Goal: Communication & Community: Answer question/provide support

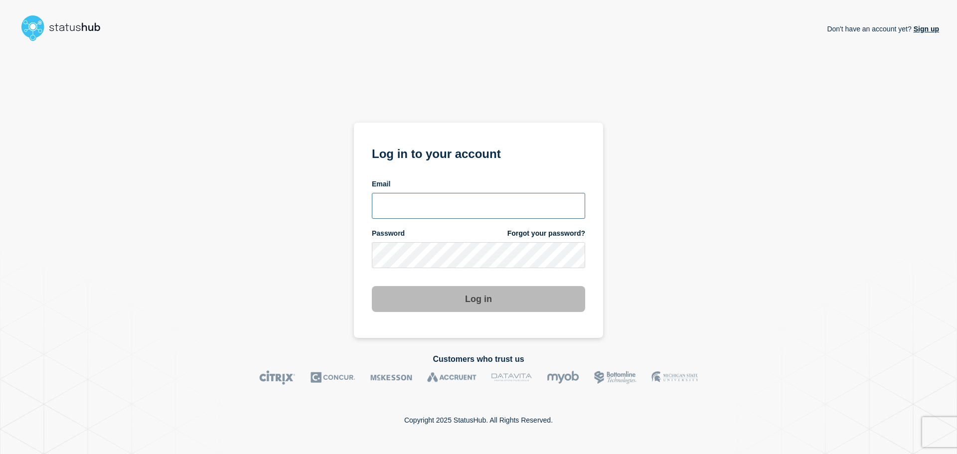
click at [443, 203] on input "email input" at bounding box center [478, 206] width 213 height 26
type input "[EMAIL_ADDRESS][DOMAIN_NAME]"
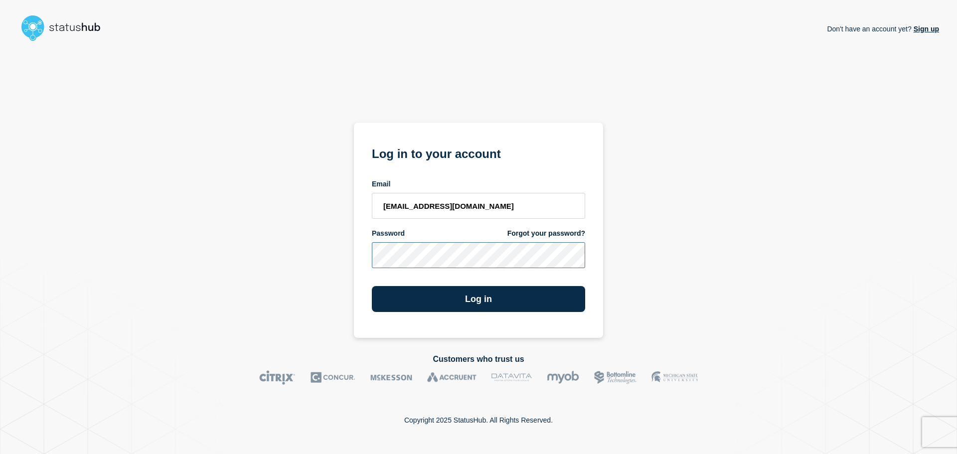
click at [372, 286] on button "Log in" at bounding box center [478, 299] width 213 height 26
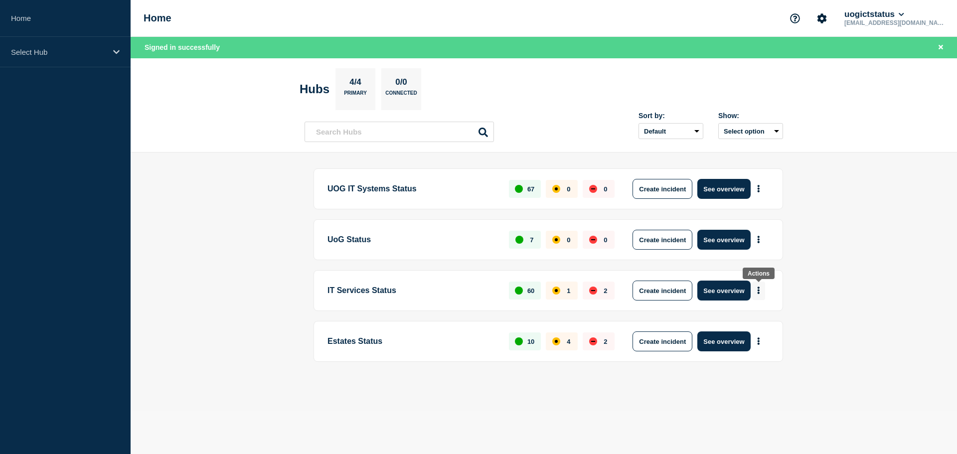
click at [759, 291] on icon "More actions" at bounding box center [758, 290] width 2 height 7
click at [765, 332] on link "View Status Page" at bounding box center [757, 334] width 73 height 8
click at [592, 291] on div "down" at bounding box center [593, 290] width 4 height 1
click at [727, 292] on button "See overview" at bounding box center [723, 291] width 53 height 20
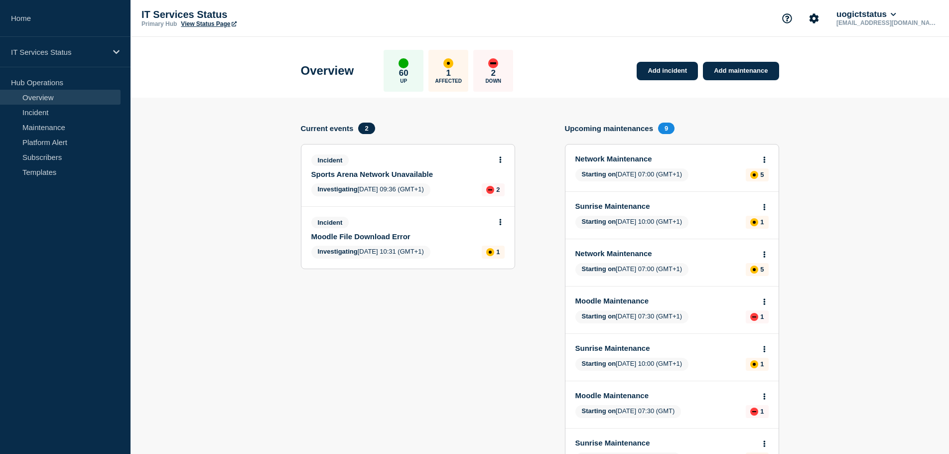
click at [500, 160] on icon at bounding box center [500, 159] width 2 height 6
click at [509, 196] on link "Update incident" at bounding box center [500, 197] width 48 height 8
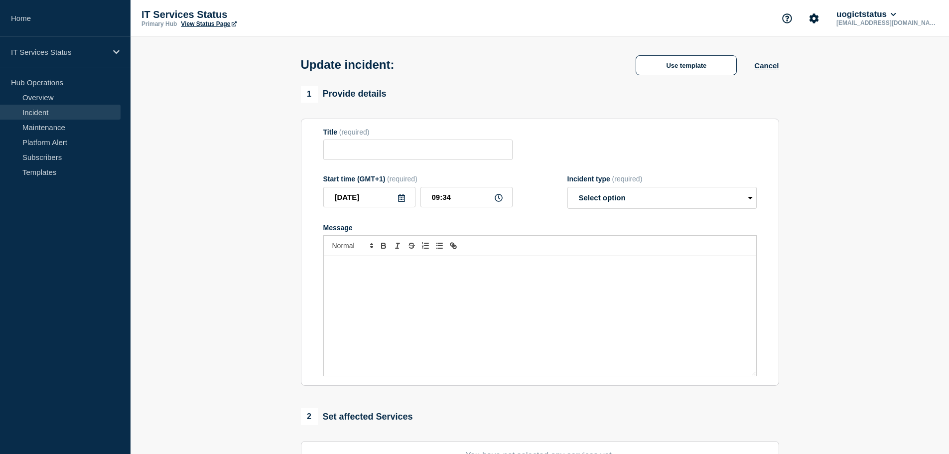
type input "Sports Arena Network Unavailable"
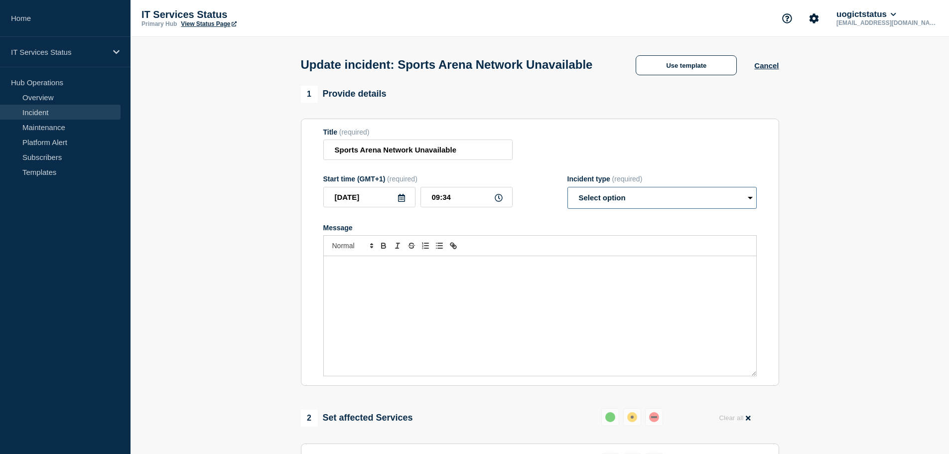
click at [629, 209] on select "Select option Investigating Identified Monitoring Resolved" at bounding box center [662, 198] width 189 height 22
select select "resolved"
click at [568, 205] on select "Select option Investigating Identified Monitoring Resolved" at bounding box center [662, 198] width 189 height 22
click at [492, 309] on div "Message" at bounding box center [540, 316] width 433 height 120
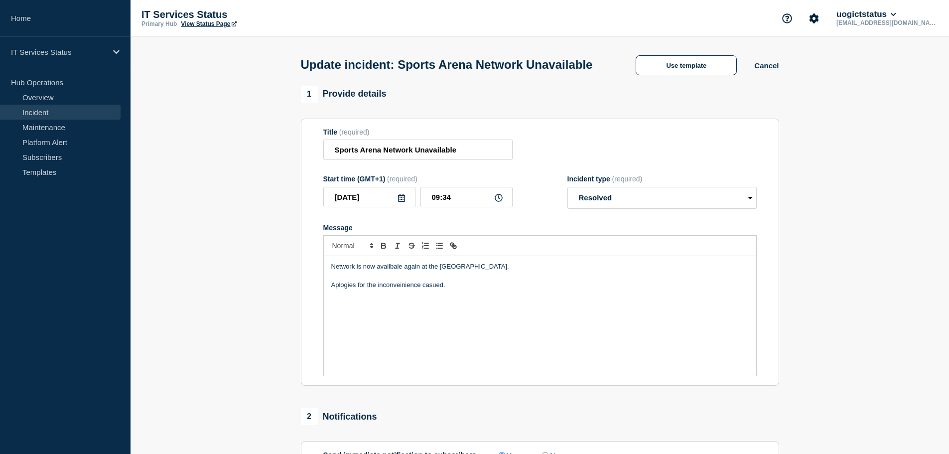
click at [389, 271] on p "Network is now availbale again at the [GEOGRAPHIC_DATA]." at bounding box center [540, 266] width 418 height 9
click at [346, 290] on p "Aplogies for the inconveinience casued." at bounding box center [540, 285] width 418 height 9
click at [494, 327] on div "Network is now available again at the [GEOGRAPHIC_DATA]. Apologies for the inco…" at bounding box center [540, 316] width 433 height 120
click at [395, 290] on p "Apologies for the inconveinience casued." at bounding box center [540, 285] width 418 height 9
click at [434, 290] on p "Apologies for the inconvenience casued." at bounding box center [540, 285] width 418 height 9
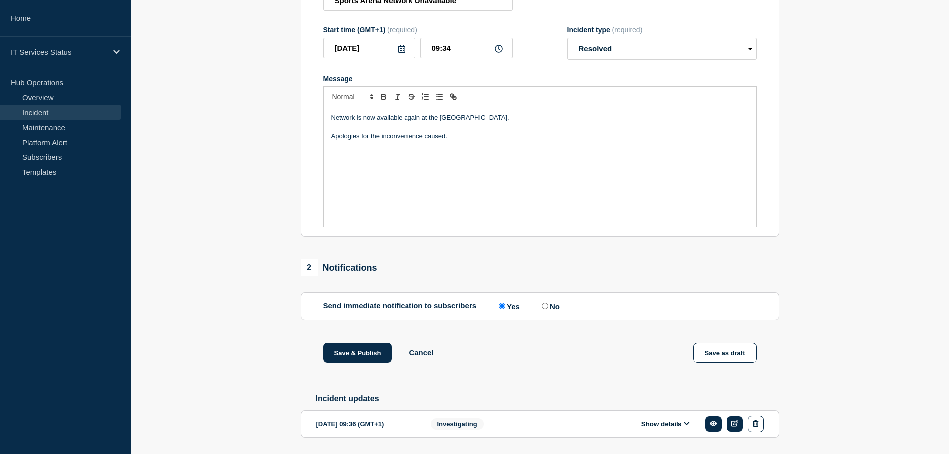
scroll to position [149, 0]
click at [362, 362] on button "Save & Publish" at bounding box center [357, 352] width 69 height 20
